Goal: Task Accomplishment & Management: Manage account settings

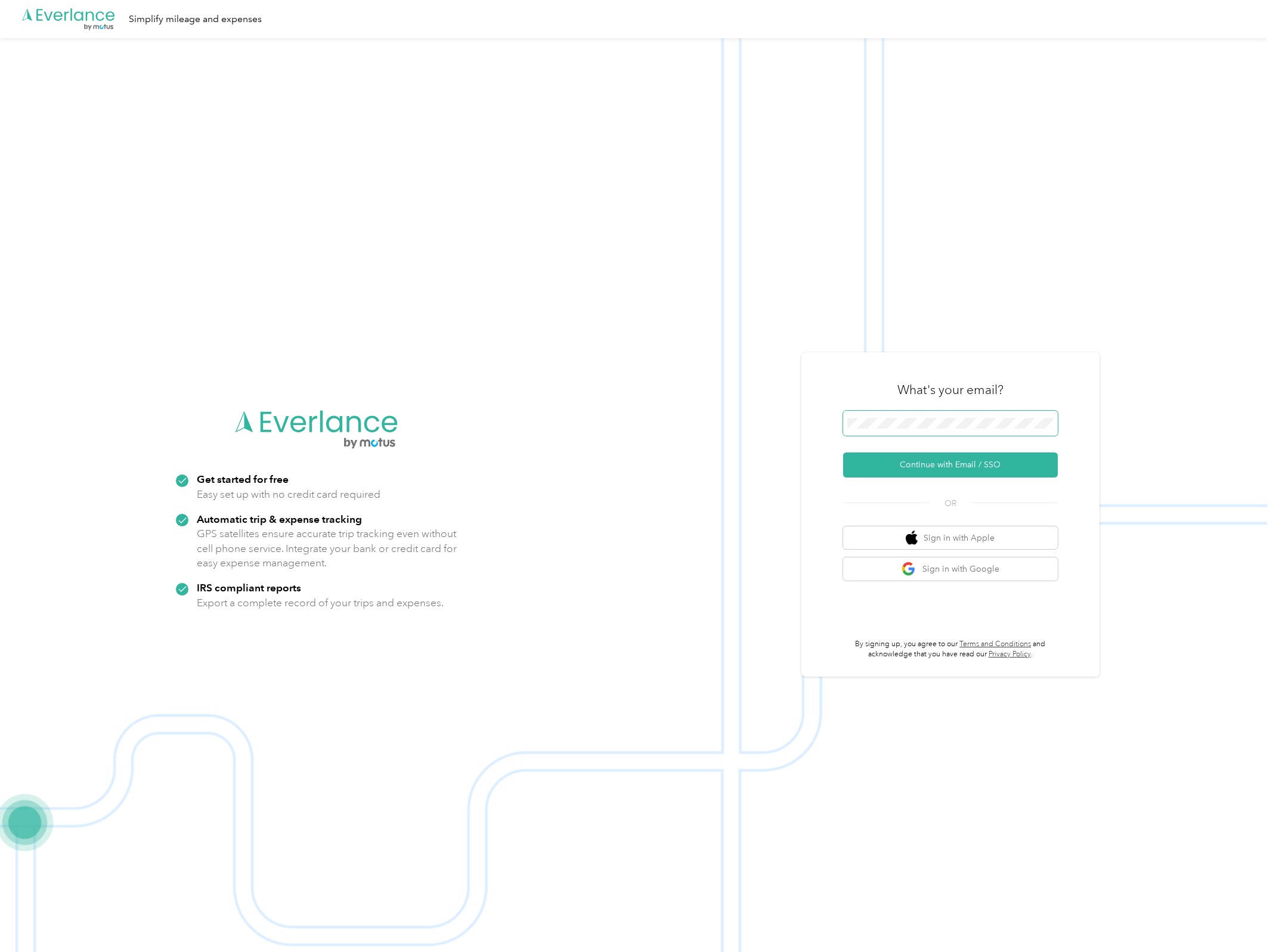
click at [928, 413] on span at bounding box center [950, 423] width 215 height 25
click at [935, 463] on button "Continue with Email / SSO" at bounding box center [950, 465] width 215 height 25
click at [945, 468] on button "Continue with Email / SSO" at bounding box center [950, 465] width 215 height 25
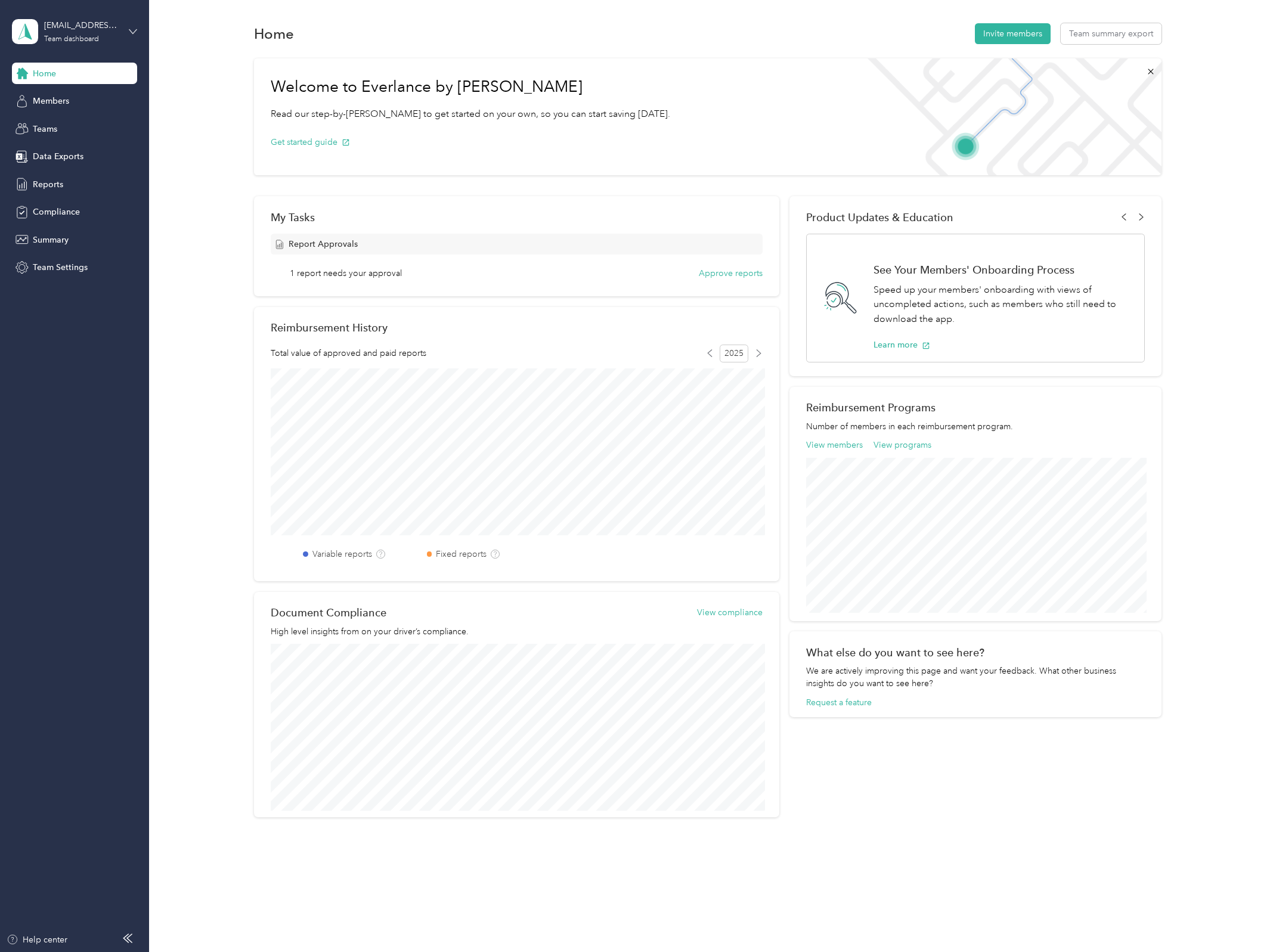
click at [133, 27] on icon at bounding box center [133, 31] width 9 height 9
click at [71, 97] on div "Team dashboard" at bounding box center [55, 97] width 65 height 12
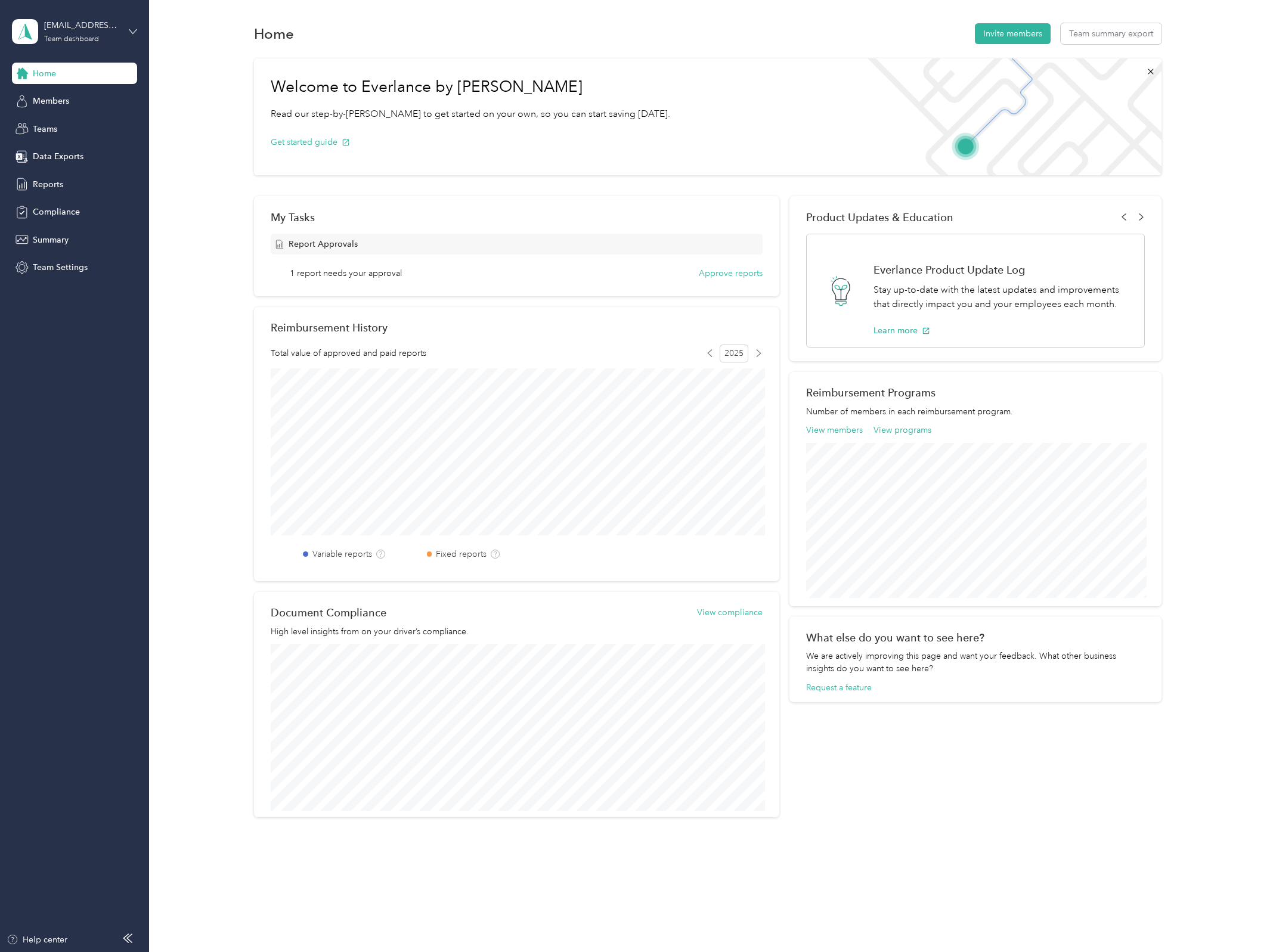
click at [135, 28] on icon at bounding box center [133, 31] width 9 height 9
click at [69, 118] on div "Personal dashboard" at bounding box center [60, 124] width 75 height 12
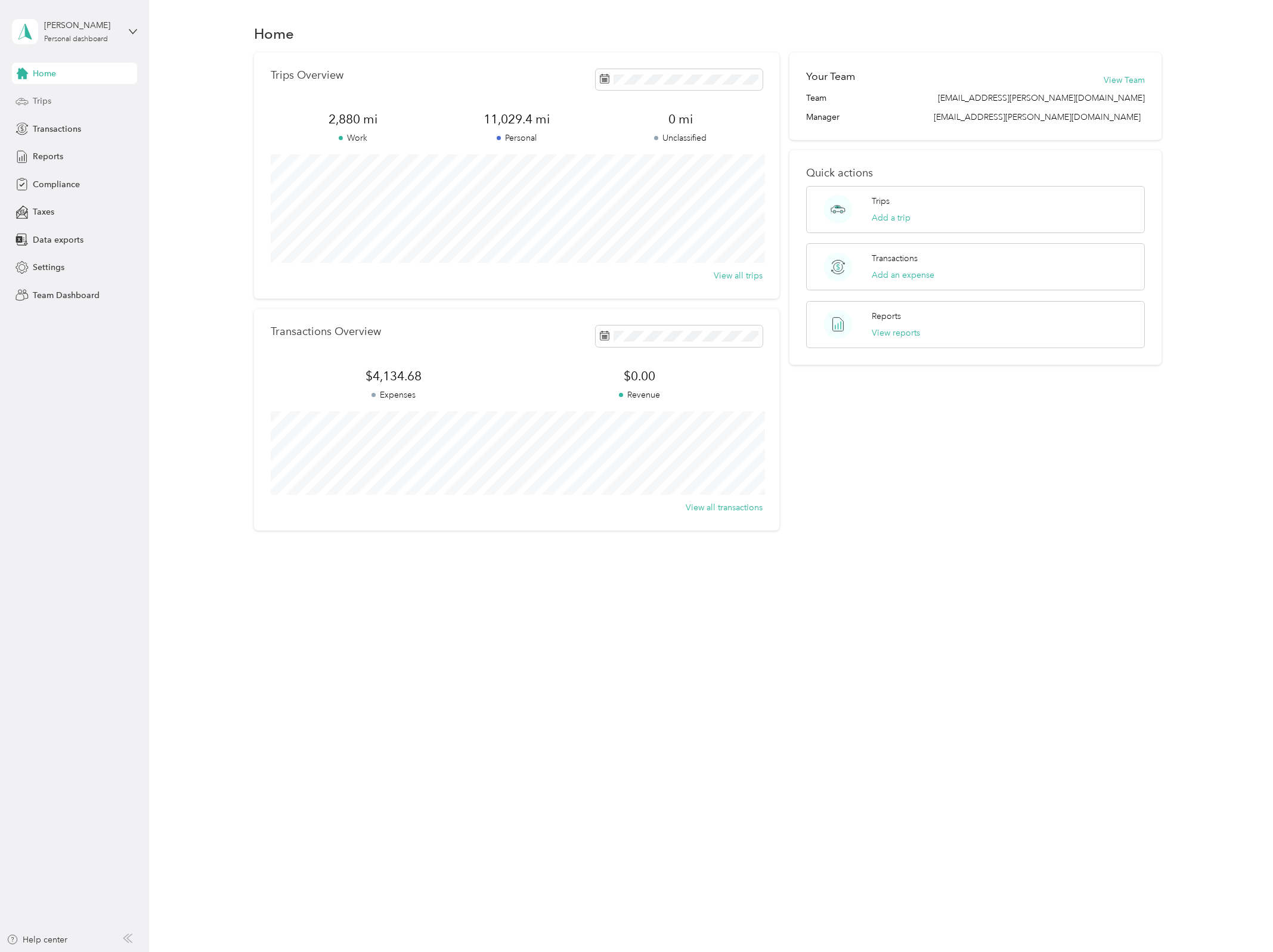
click at [43, 95] on span "Trips" at bounding box center [42, 101] width 18 height 12
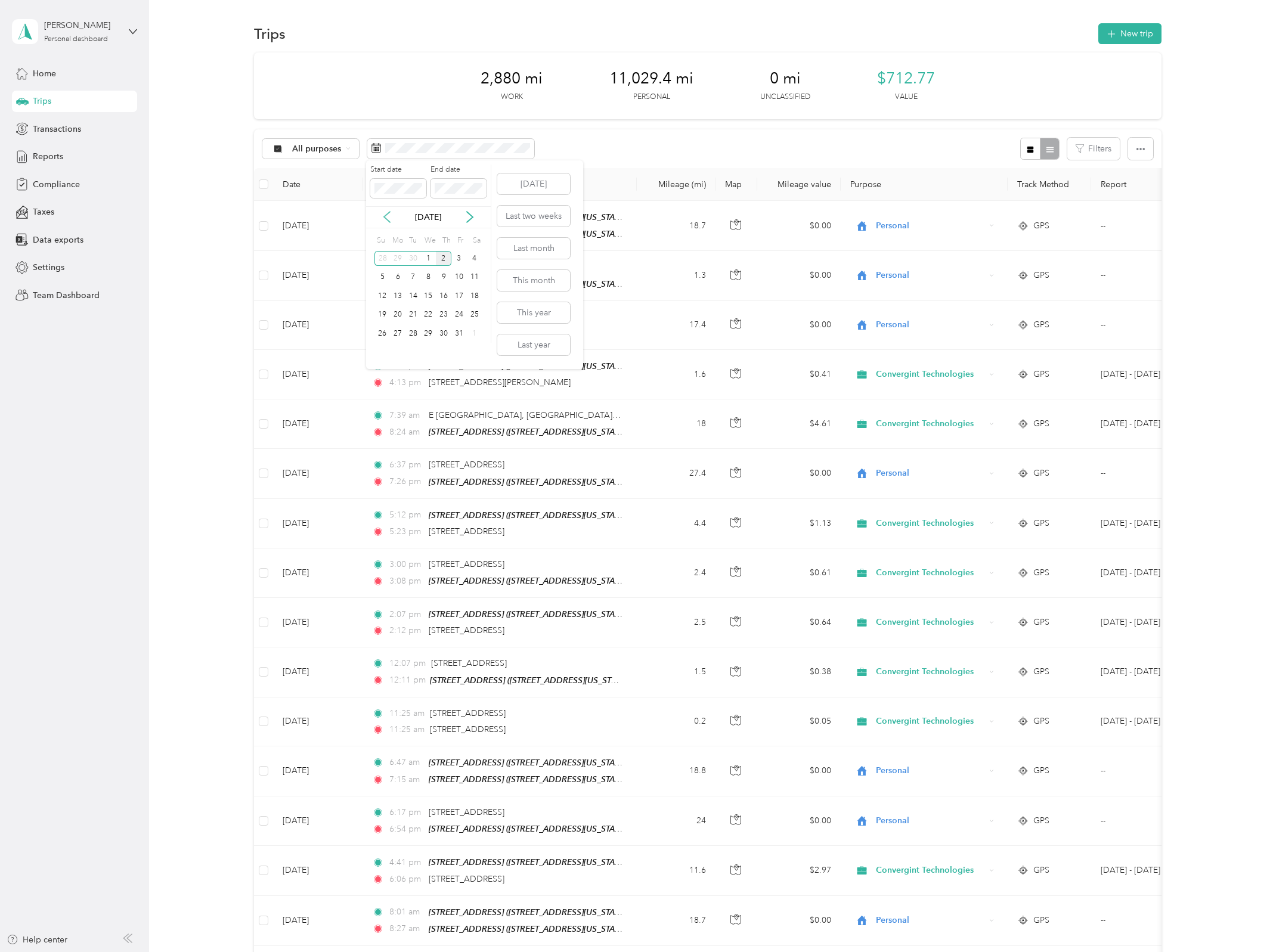
click at [383, 218] on icon at bounding box center [387, 217] width 12 height 12
drag, startPoint x: 394, startPoint y: 255, endPoint x: 421, endPoint y: 277, distance: 34.8
click at [394, 256] on div "1" at bounding box center [398, 258] width 16 height 15
click at [414, 333] on div "30" at bounding box center [413, 334] width 16 height 15
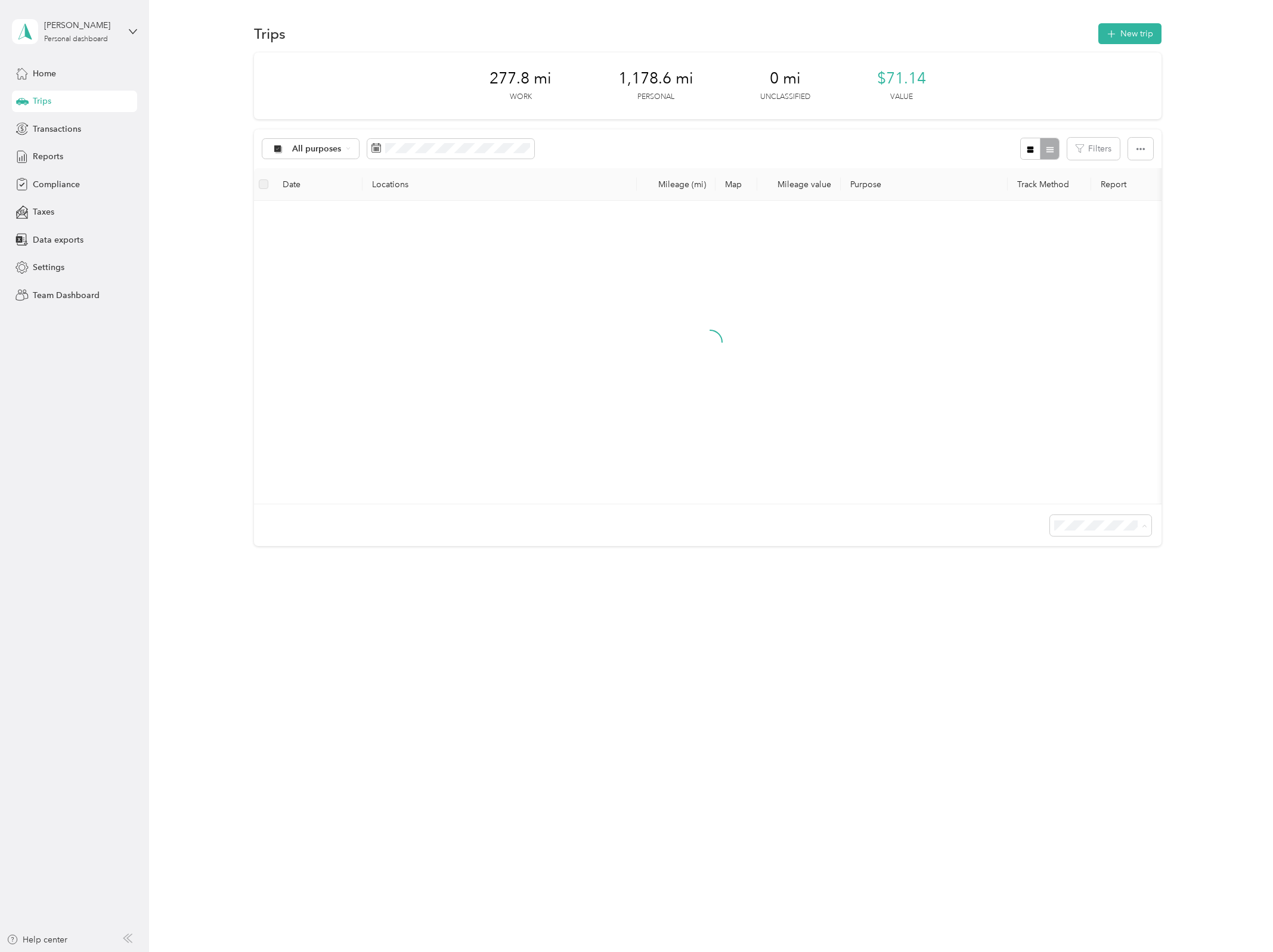
click at [1096, 599] on span "100 per load" at bounding box center [1088, 600] width 49 height 10
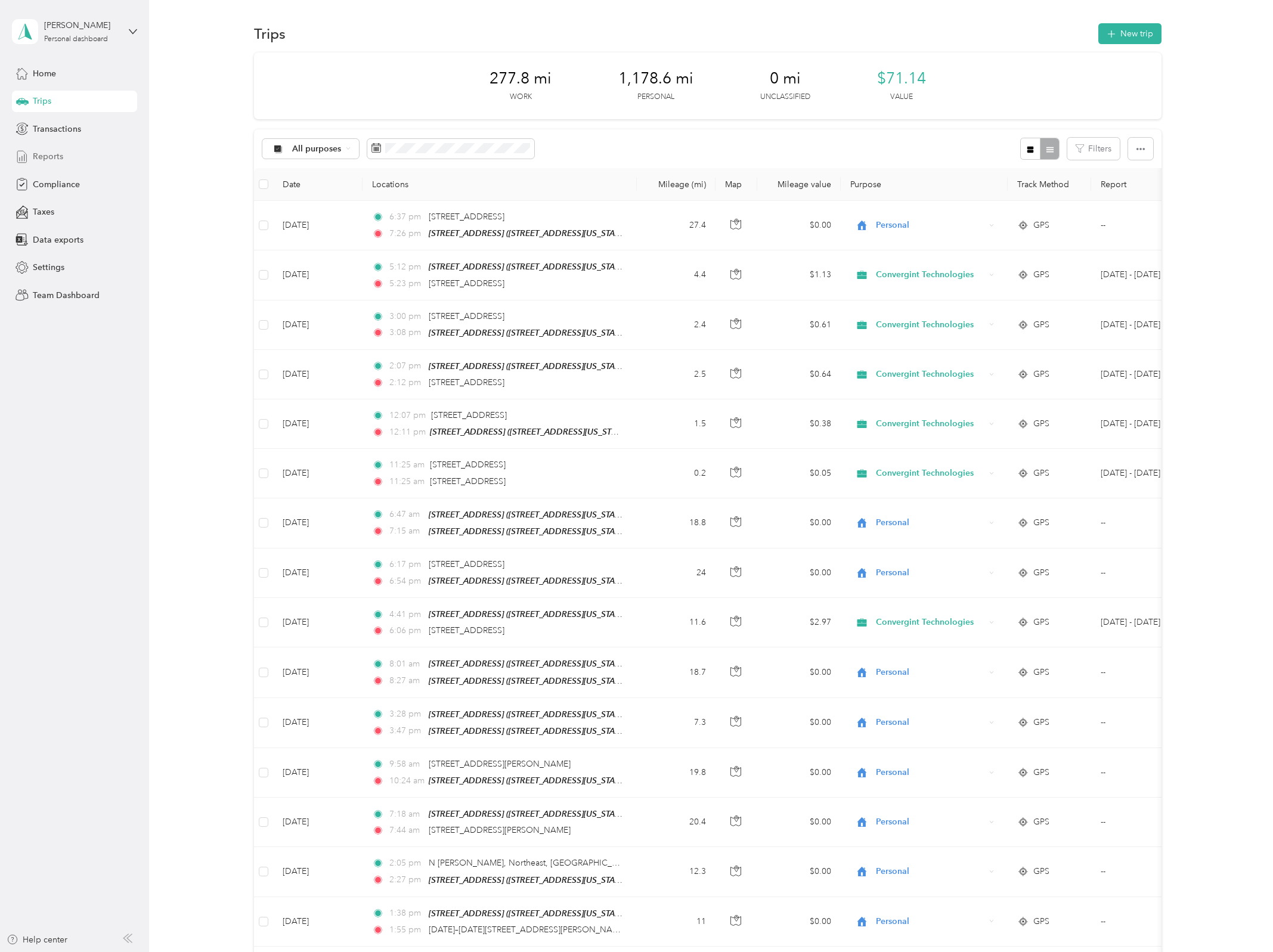
click at [40, 159] on span "Reports" at bounding box center [48, 156] width 30 height 12
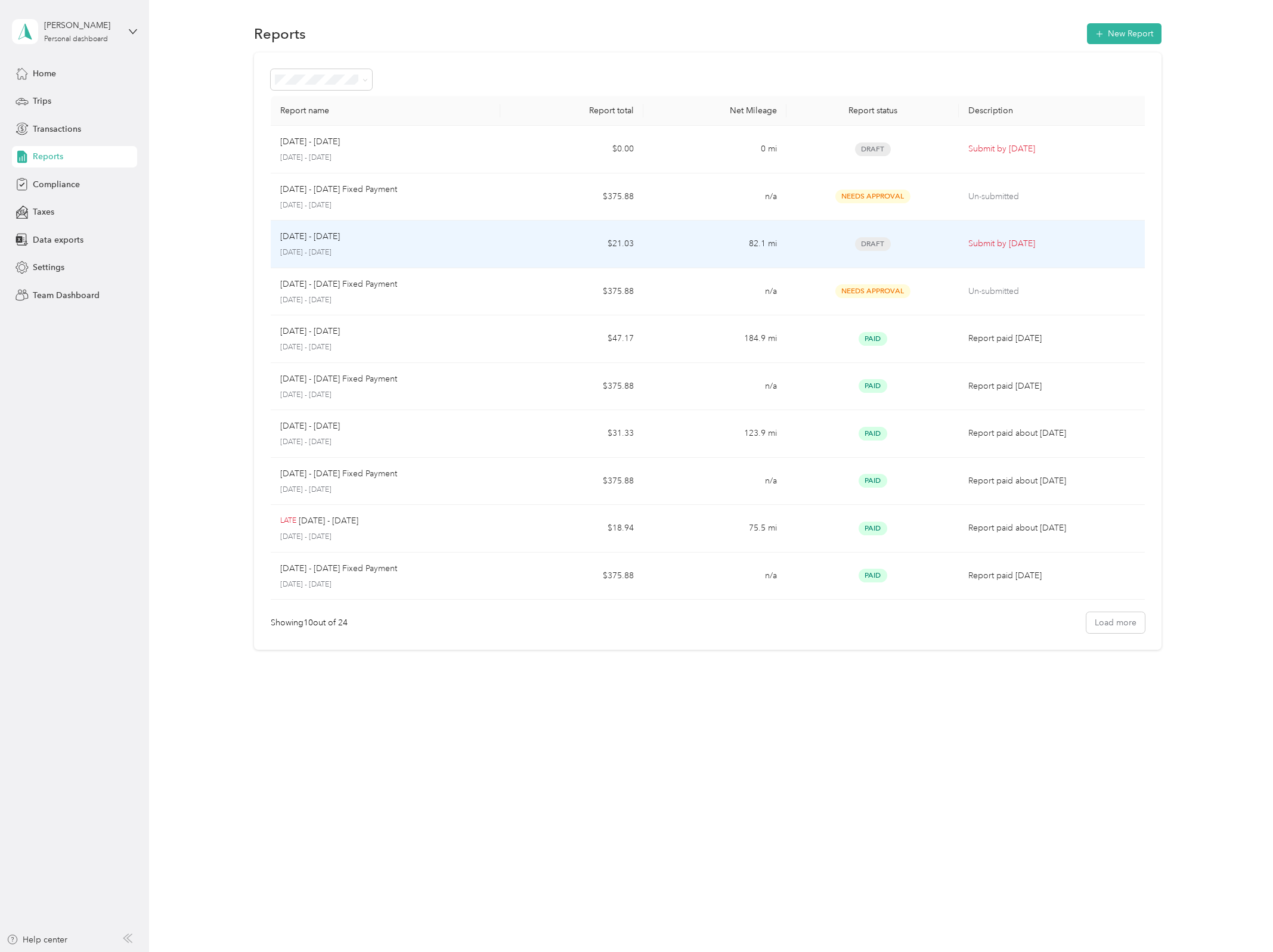
click at [879, 243] on span "Draft" at bounding box center [873, 244] width 36 height 14
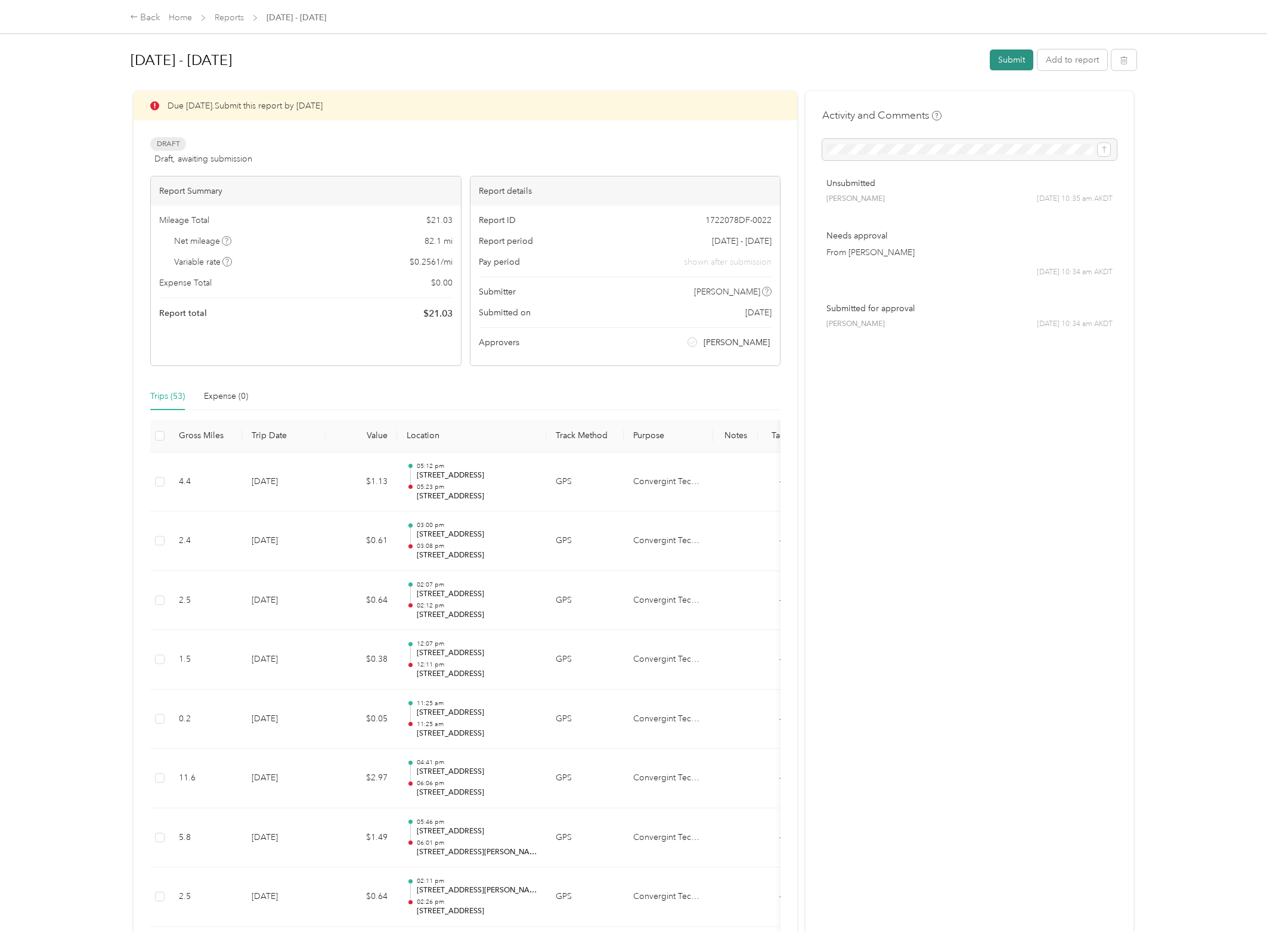
click at [1012, 57] on button "Submit" at bounding box center [1011, 60] width 44 height 21
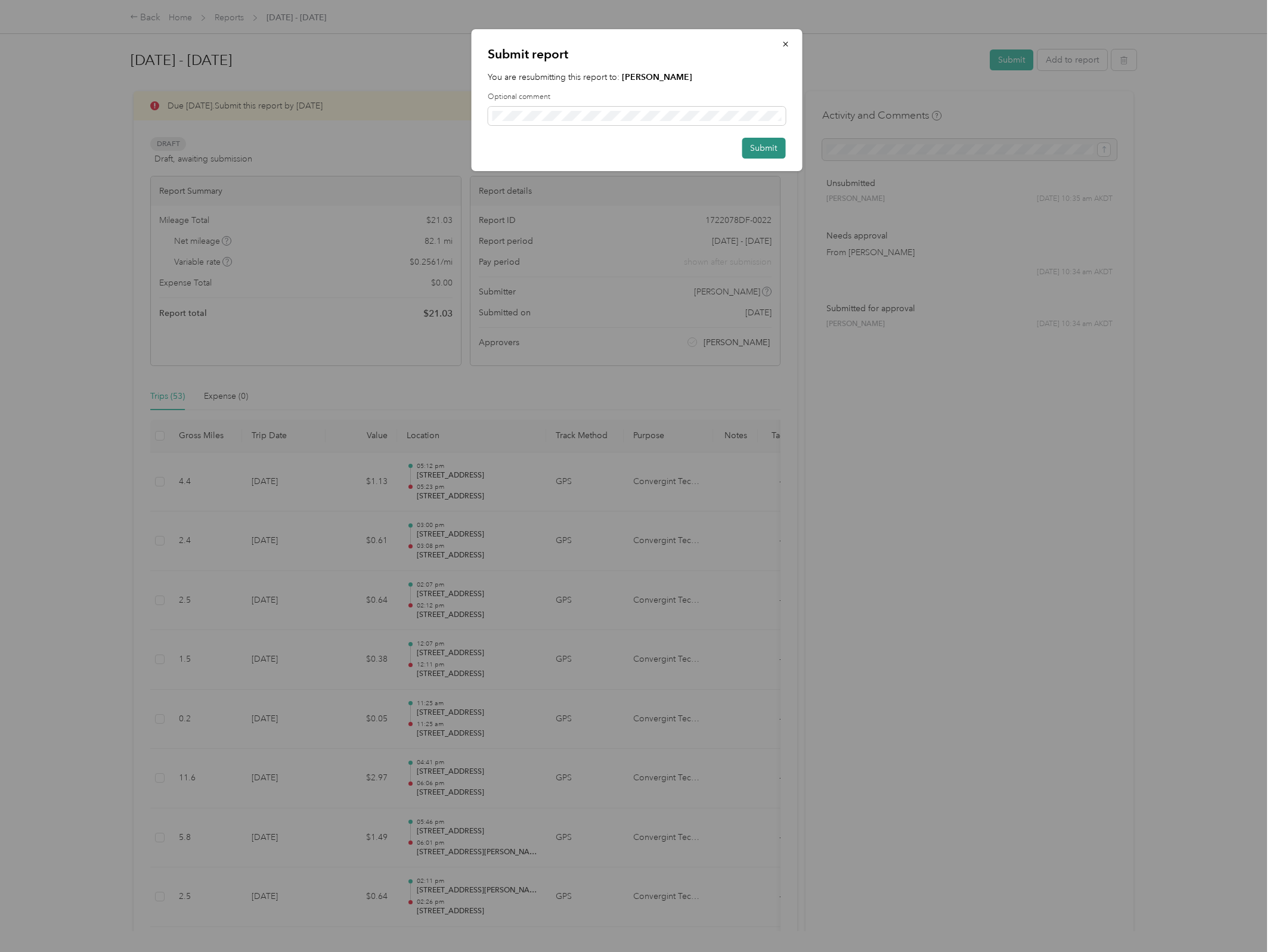
click at [757, 146] on button "Submit" at bounding box center [763, 149] width 44 height 21
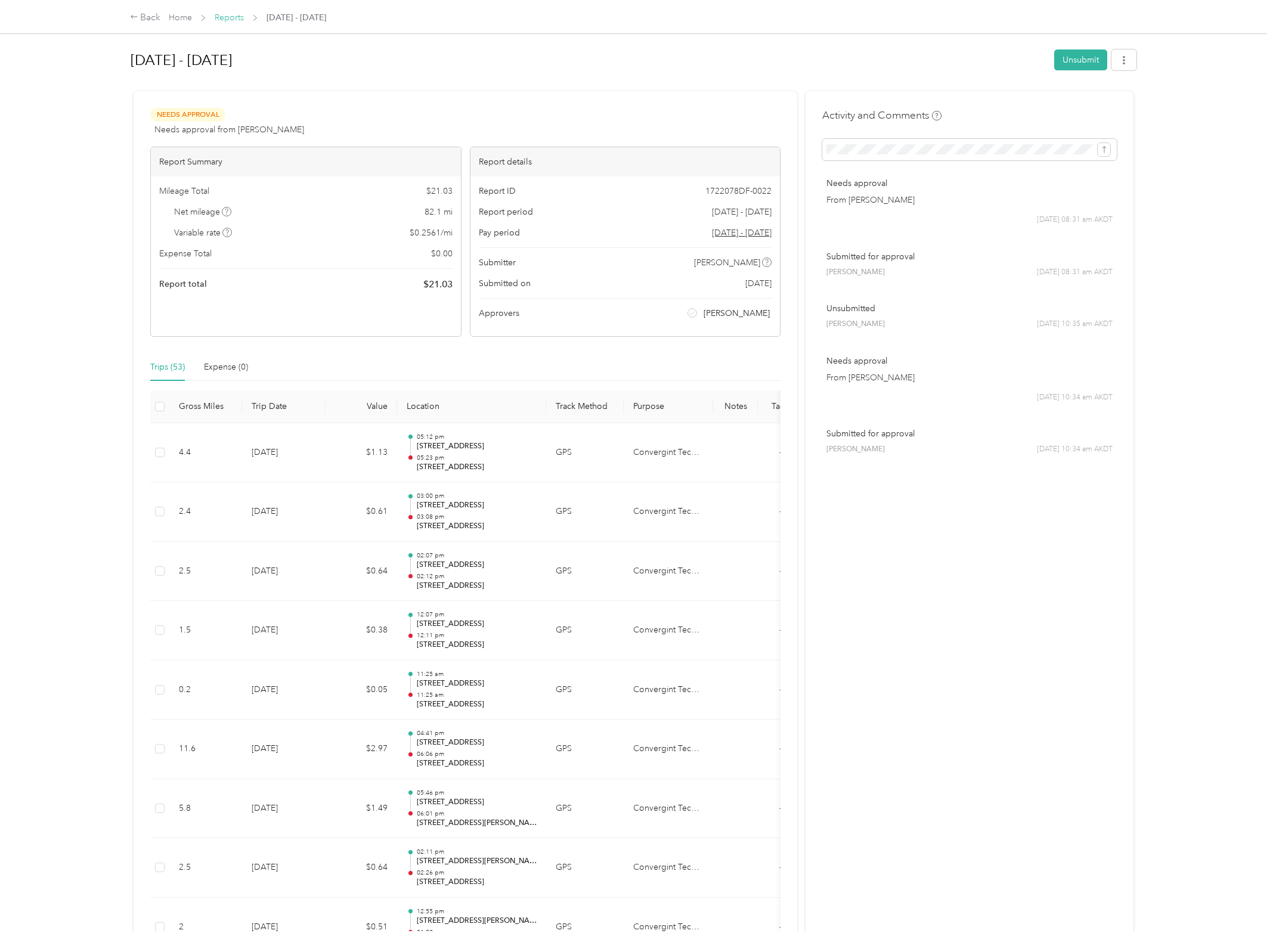
click at [228, 15] on link "Reports" at bounding box center [229, 17] width 29 height 10
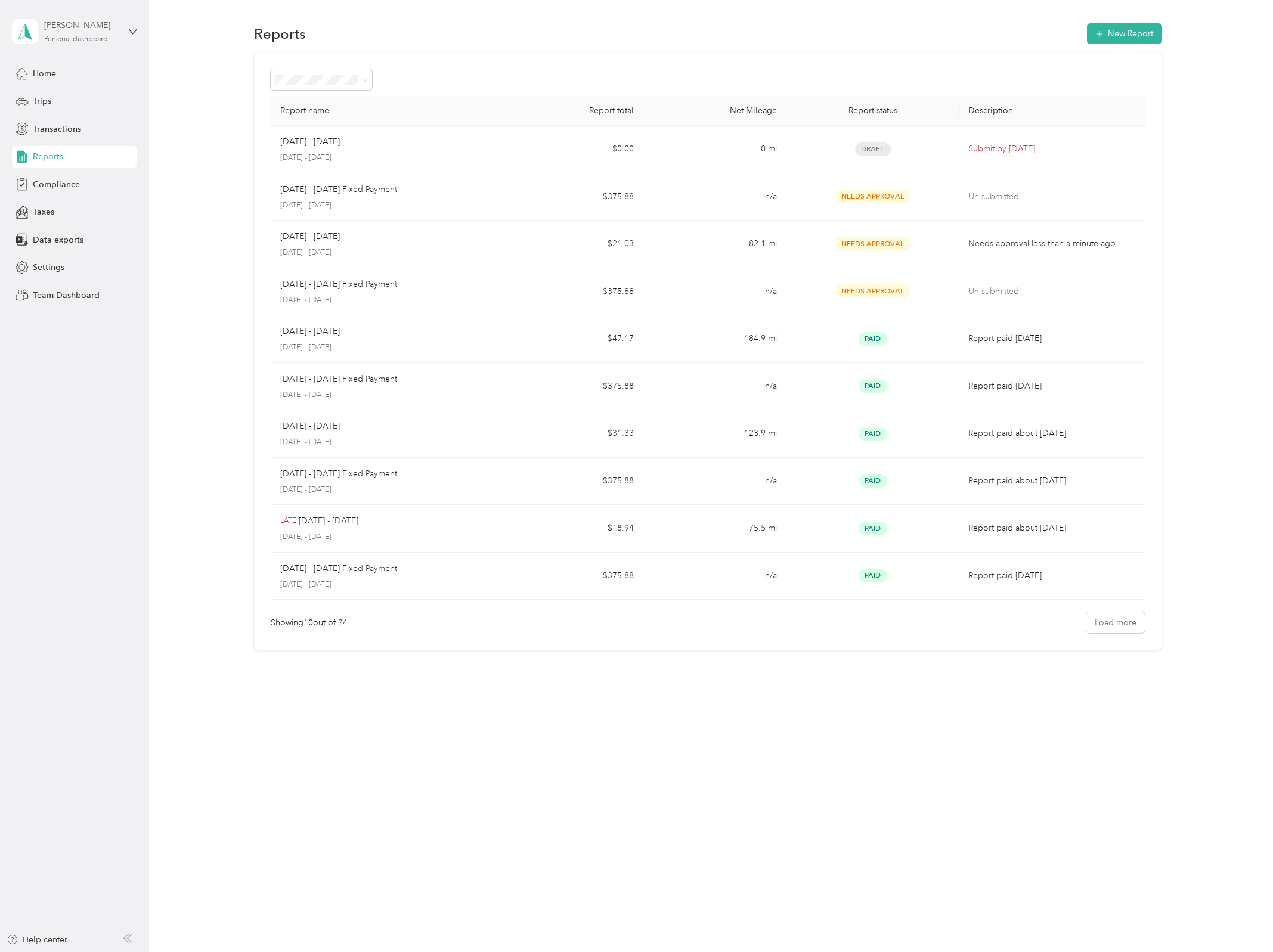
click at [109, 29] on div "[PERSON_NAME]" at bounding box center [81, 25] width 75 height 12
click at [78, 98] on div "Team dashboard" at bounding box center [54, 96] width 64 height 12
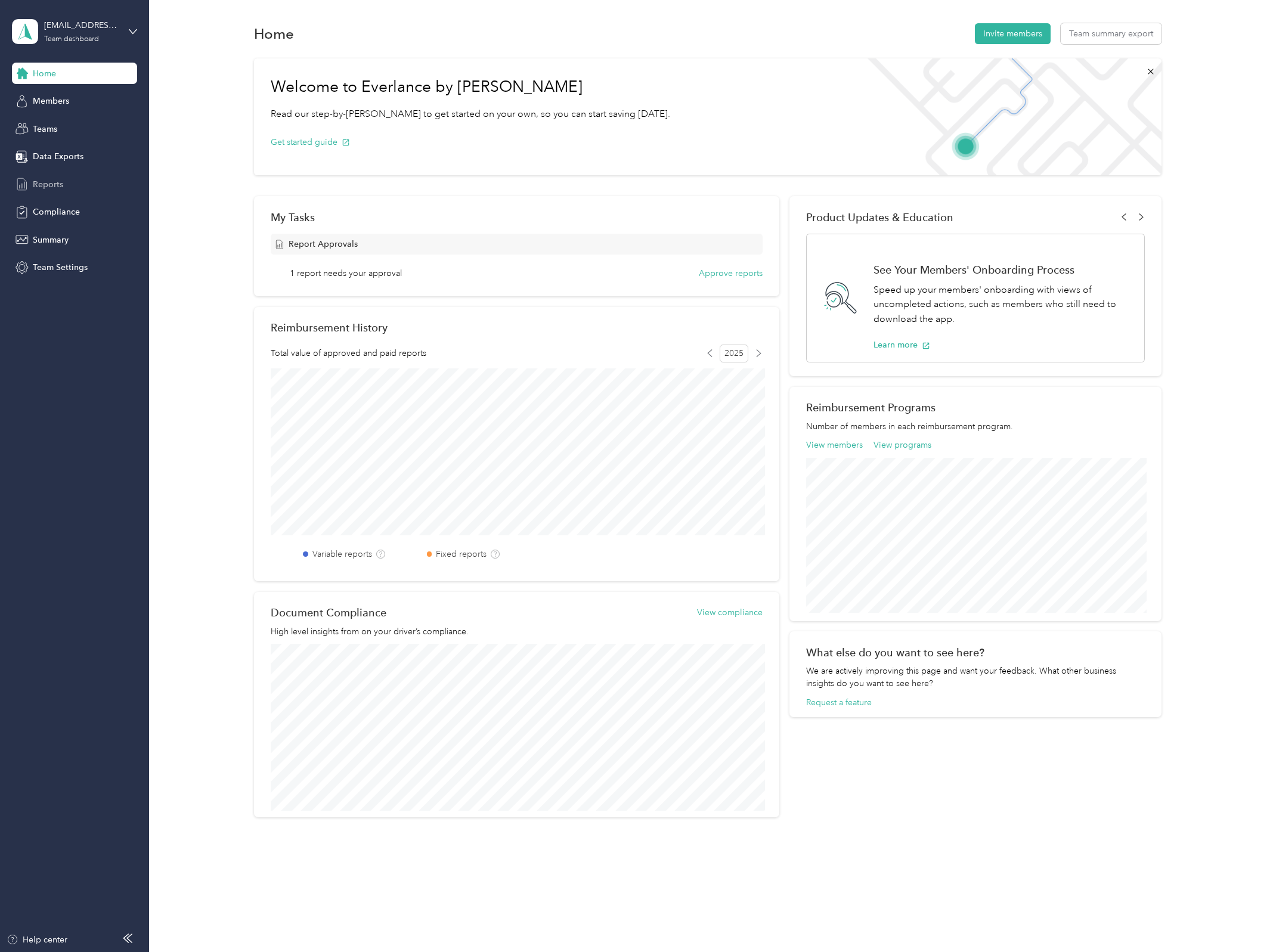
click at [61, 184] on span "Reports" at bounding box center [48, 184] width 30 height 12
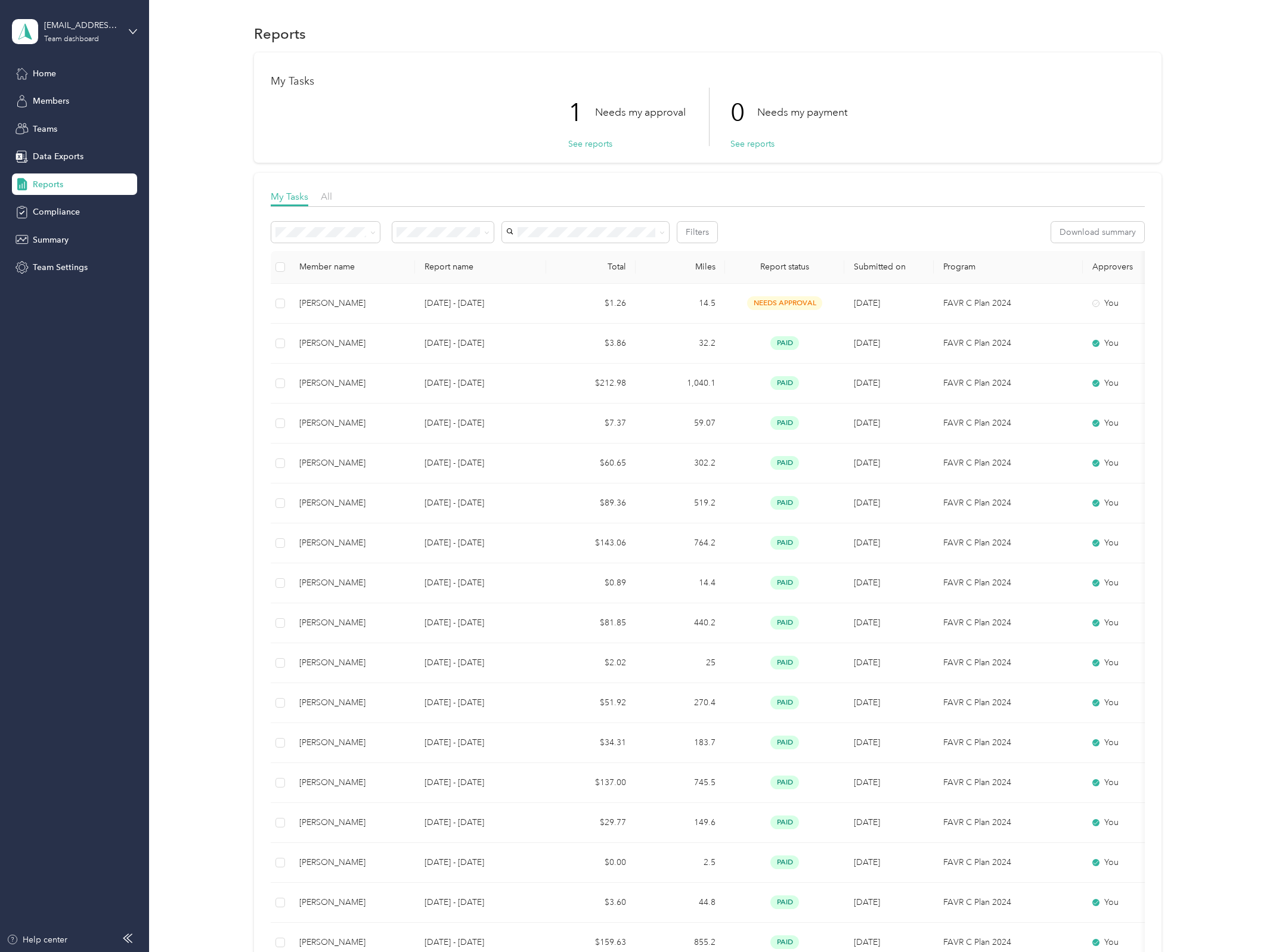
drag, startPoint x: 463, startPoint y: 96, endPoint x: 485, endPoint y: 96, distance: 22.0
click at [463, 96] on div "1 Needs my approval See reports 0 Needs my payment See reports" at bounding box center [708, 116] width 874 height 58
click at [1173, 88] on div "My Tasks 1 Needs my approval See reports 0 Needs my payment See reports My Task…" at bounding box center [708, 575] width 1089 height 1046
click at [185, 165] on div "My Tasks 1 Needs my approval See reports 0 Needs my payment See reports My Task…" at bounding box center [708, 575] width 1089 height 1046
click at [167, 308] on div "My Tasks 1 Needs my approval See reports 0 Needs my payment See reports My Task…" at bounding box center [708, 575] width 1089 height 1046
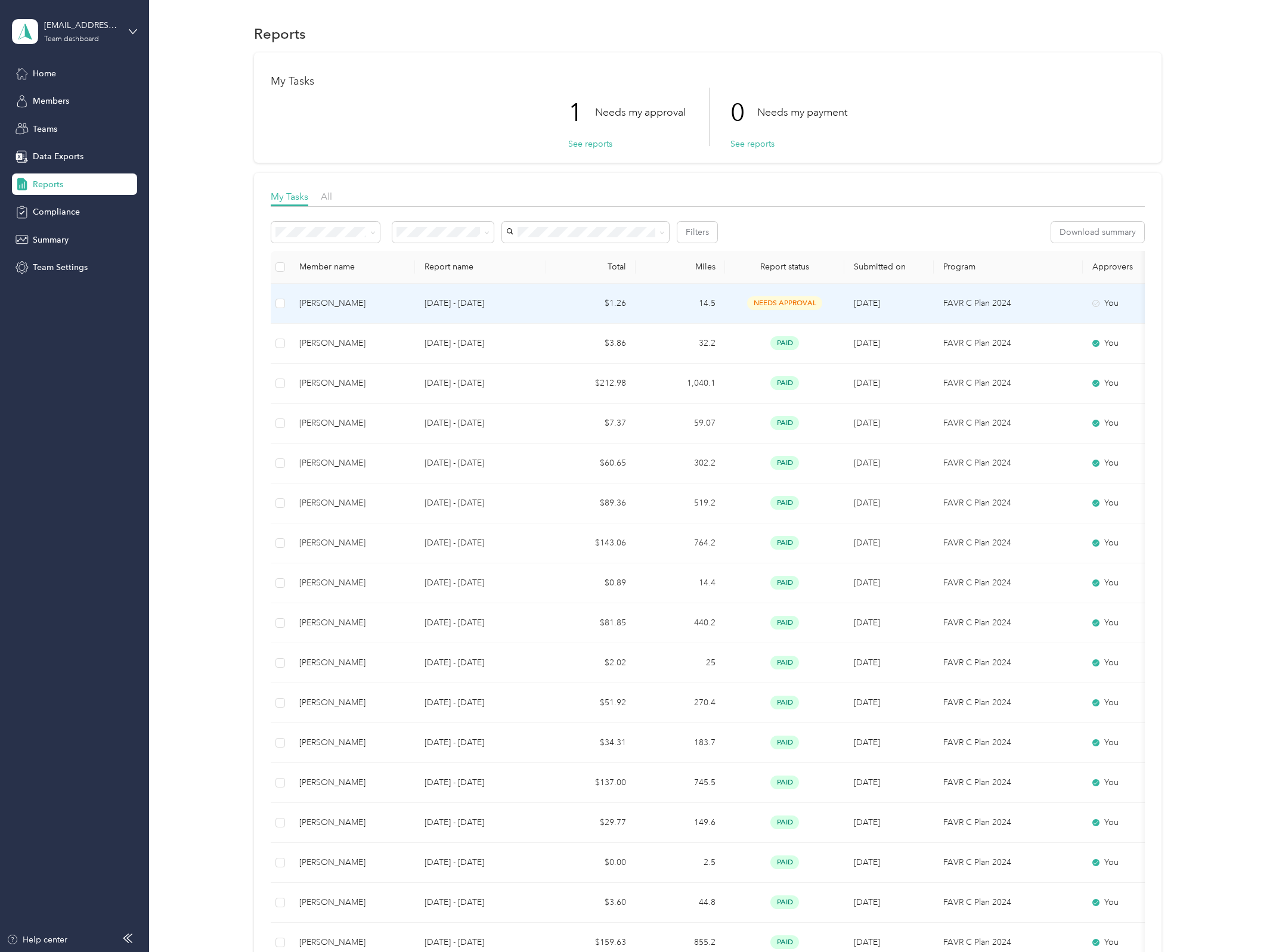
click at [795, 299] on span "needs approval" at bounding box center [784, 303] width 75 height 14
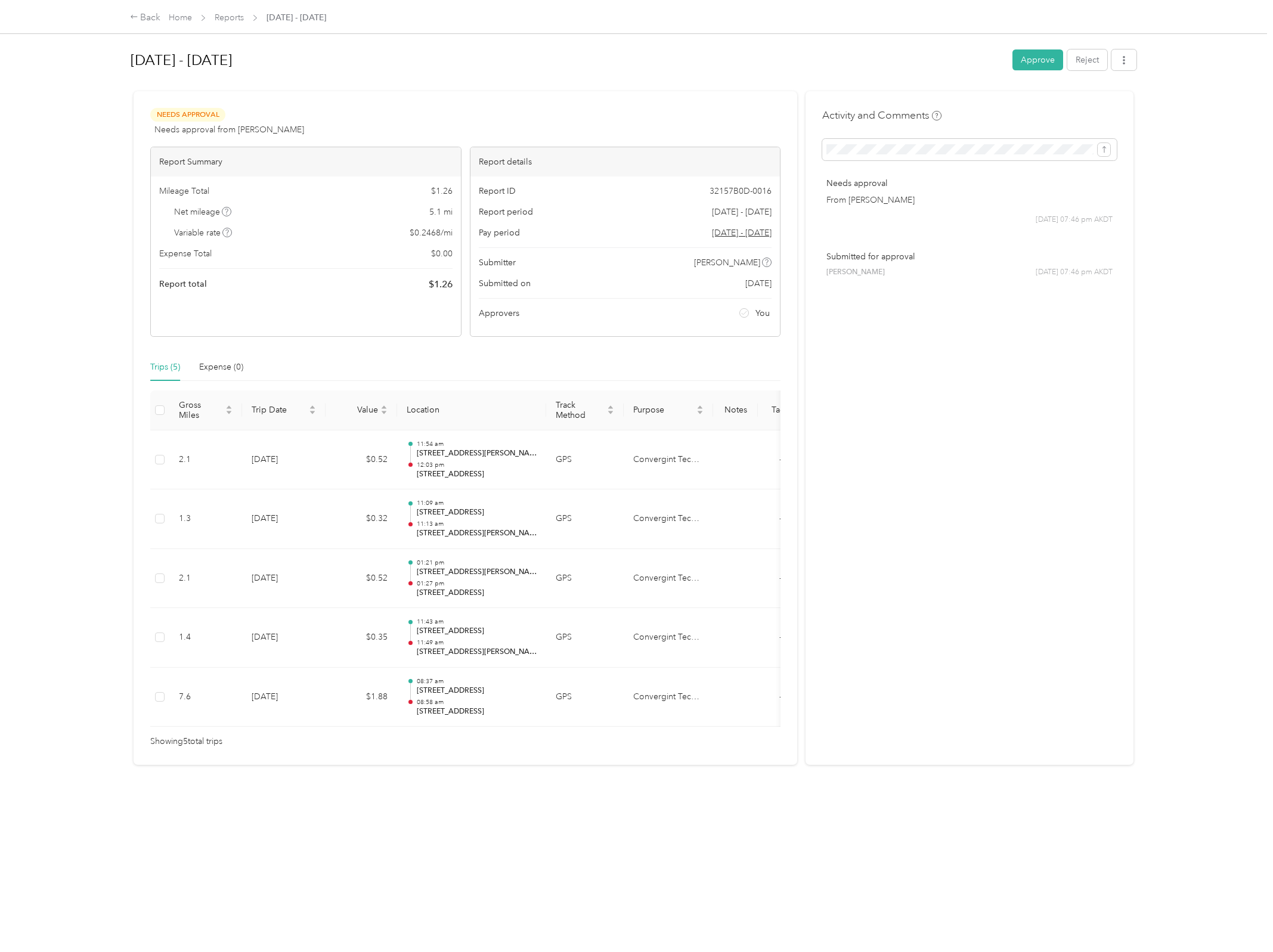
click at [1030, 60] on button "Approve" at bounding box center [1037, 60] width 50 height 21
